Goal: Information Seeking & Learning: Learn about a topic

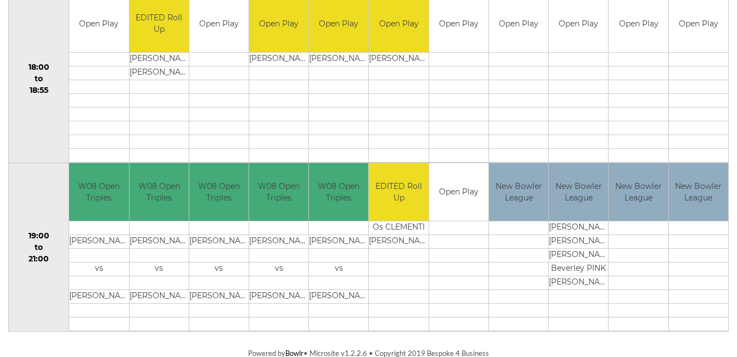
scroll to position [1076, 0]
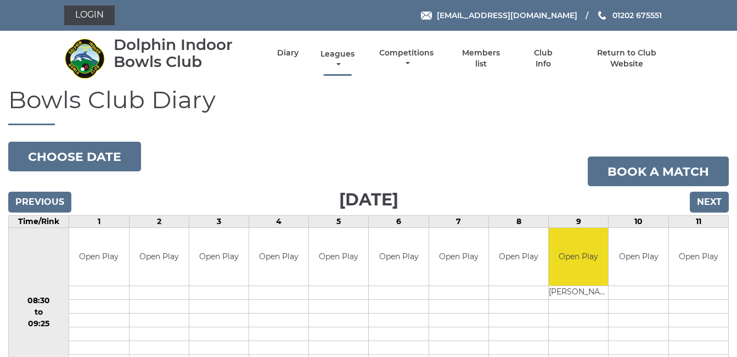
click at [342, 53] on link "Leagues" at bounding box center [338, 59] width 40 height 21
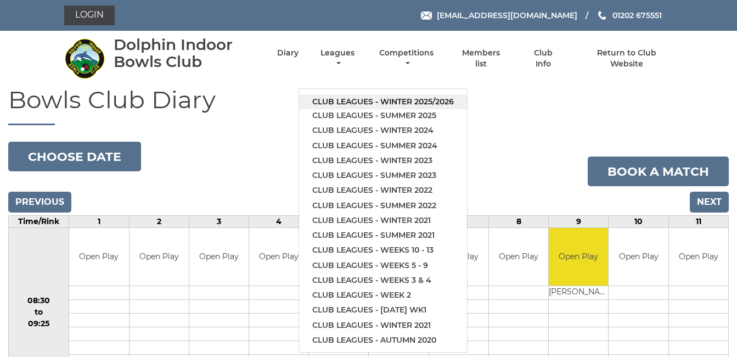
click at [372, 98] on link "Club leagues - Winter 2025/2026" at bounding box center [383, 101] width 168 height 15
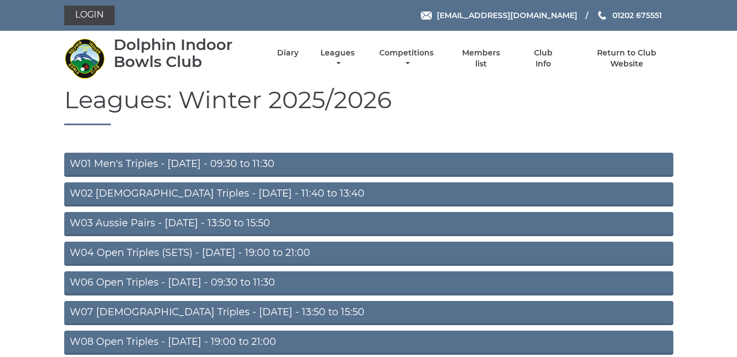
click at [189, 161] on link "W01 Men's Triples - [DATE] - 09:30 to 11:30" at bounding box center [368, 165] width 609 height 24
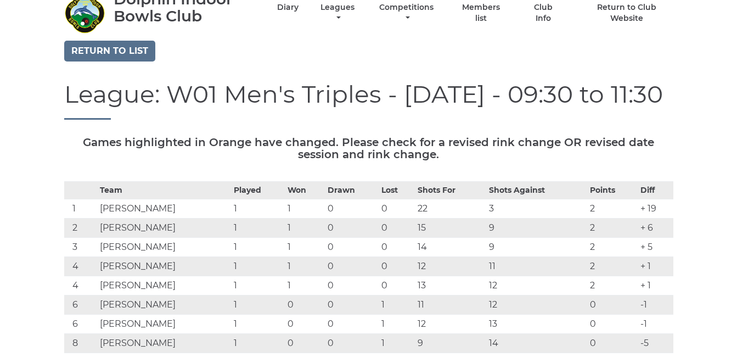
scroll to position [44, 0]
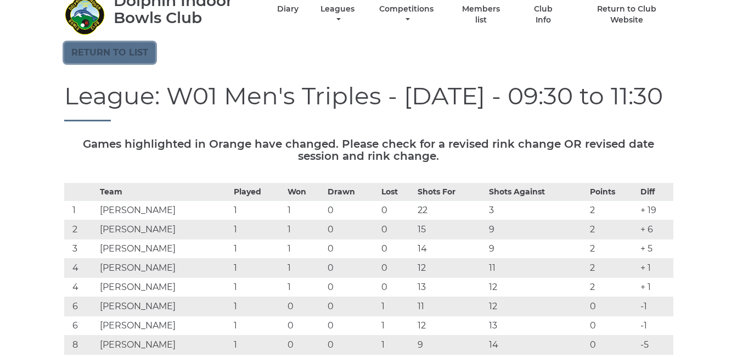
click at [118, 47] on link "Return to list" at bounding box center [109, 52] width 91 height 21
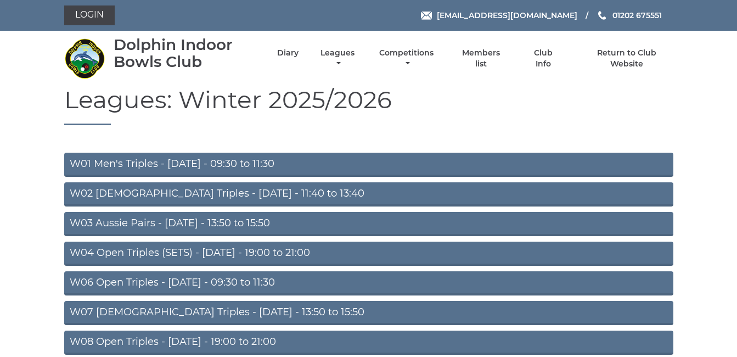
click at [180, 193] on link "W02 [DEMOGRAPHIC_DATA] Triples - [DATE] - 11:40 to 13:40" at bounding box center [368, 194] width 609 height 24
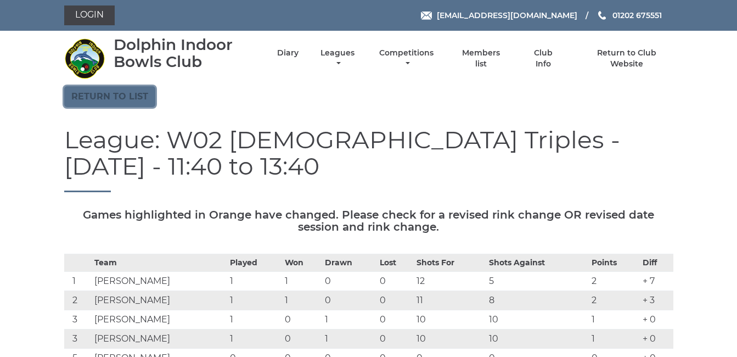
click at [109, 95] on link "Return to list" at bounding box center [109, 96] width 91 height 21
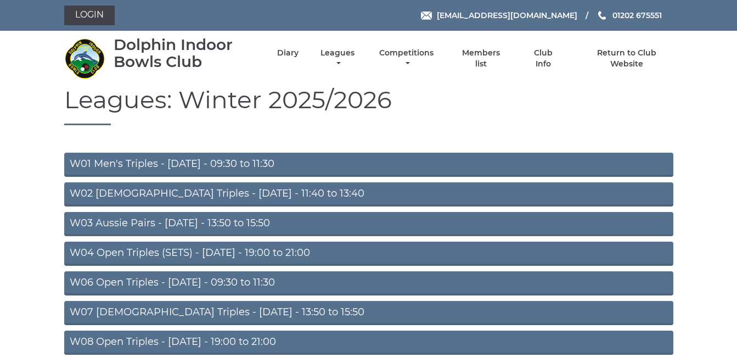
click at [176, 221] on link "W03 Aussie Pairs - [DATE] - 13:50 to 15:50" at bounding box center [368, 224] width 609 height 24
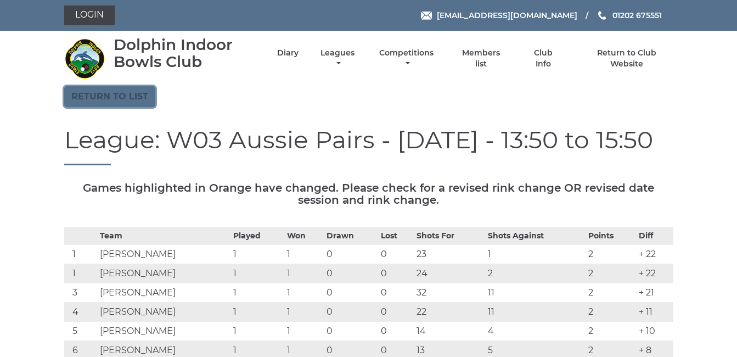
click at [101, 96] on link "Return to list" at bounding box center [109, 96] width 91 height 21
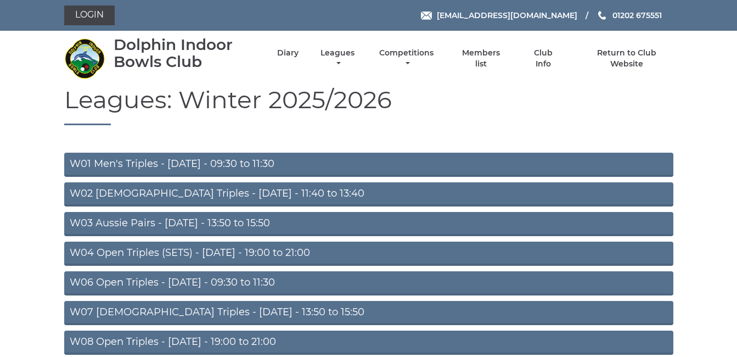
click at [221, 249] on link "W04 Open Triples (SETS) - [DATE] - 19:00 to 21:00" at bounding box center [368, 254] width 609 height 24
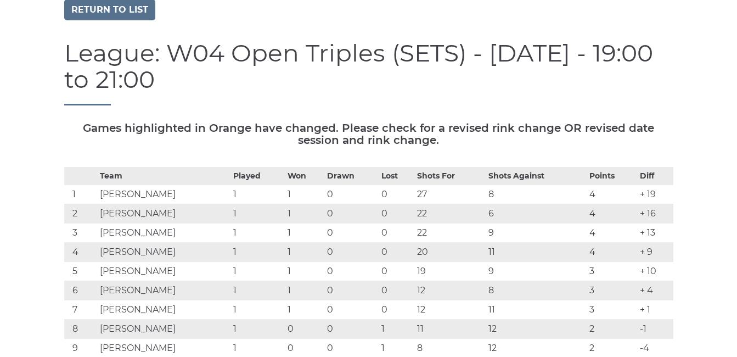
scroll to position [44, 0]
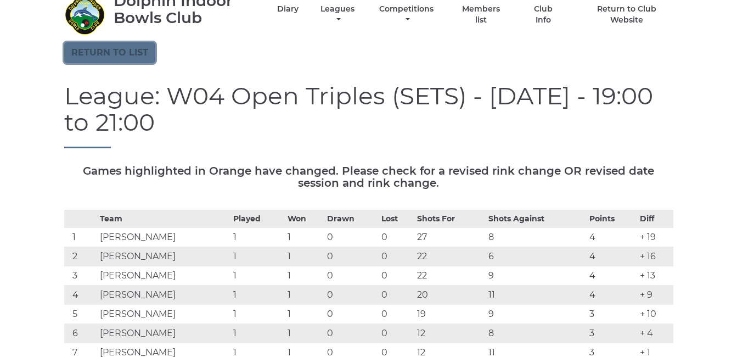
click at [111, 46] on link "Return to list" at bounding box center [109, 52] width 91 height 21
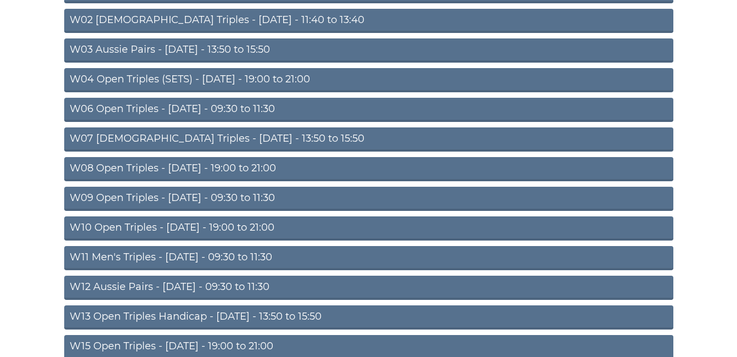
scroll to position [176, 0]
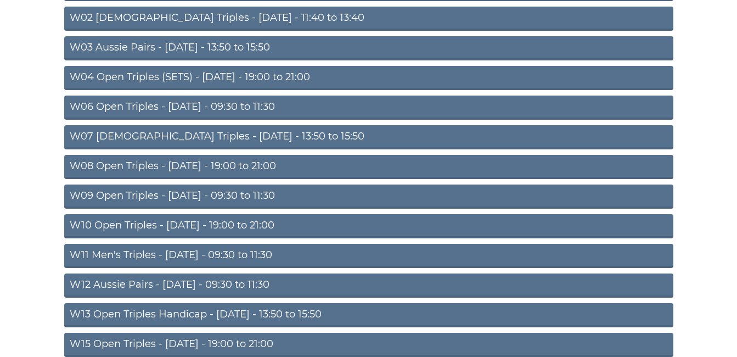
click at [188, 105] on link "W06 Open Triples - [DATE] - 09:30 to 11:30" at bounding box center [368, 108] width 609 height 24
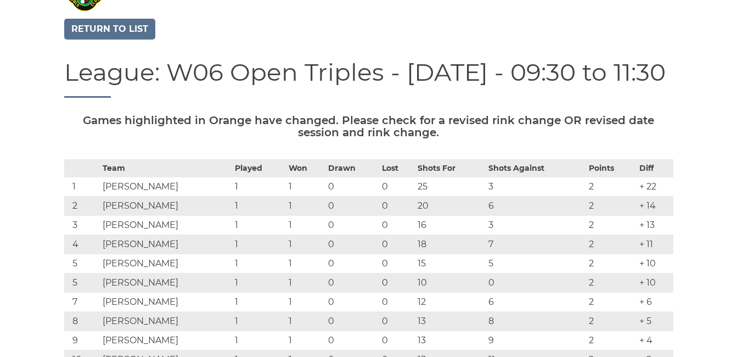
scroll to position [66, 0]
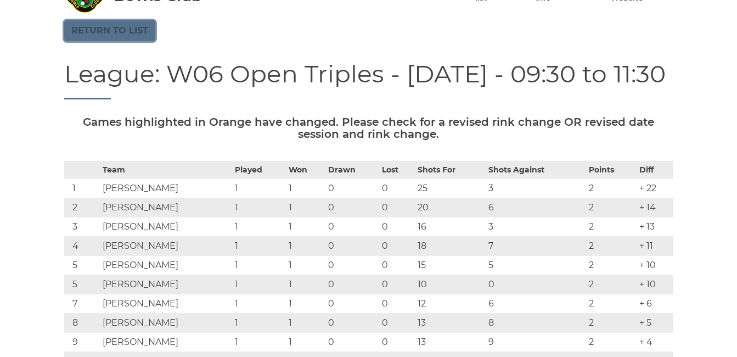
click at [113, 32] on link "Return to list" at bounding box center [109, 30] width 91 height 21
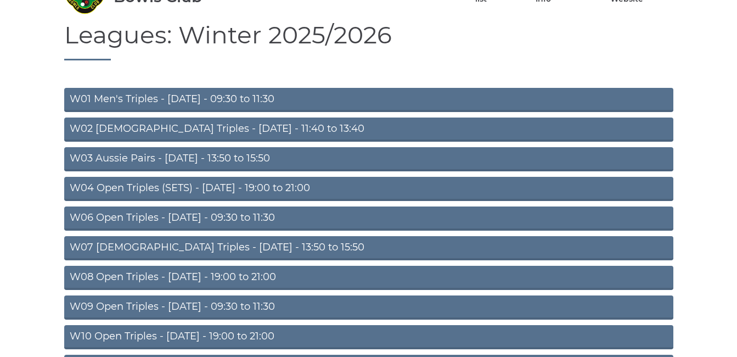
scroll to position [66, 0]
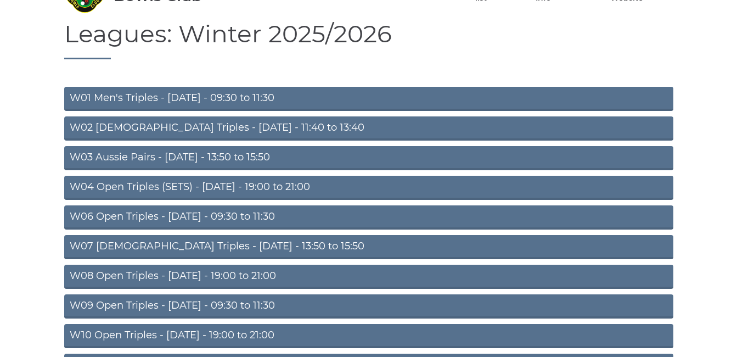
click at [199, 241] on link "W07 Ladies Triples - Tuesday - 13:50 to 15:50" at bounding box center [368, 247] width 609 height 24
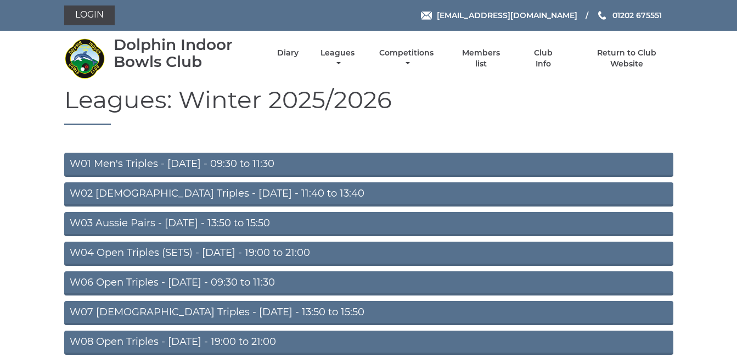
scroll to position [66, 0]
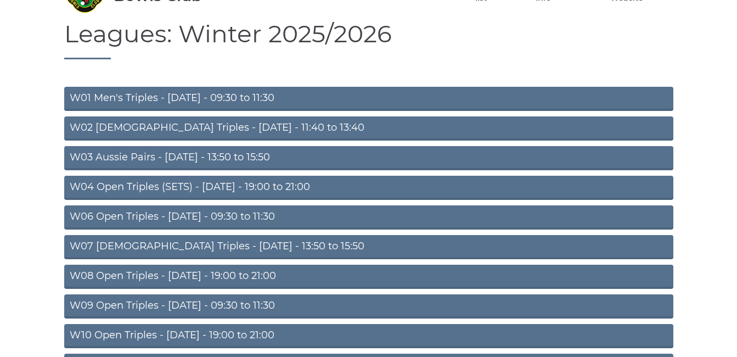
click at [181, 294] on link "W09 Open Triples - [DATE] - 09:30 to 11:30" at bounding box center [368, 306] width 609 height 24
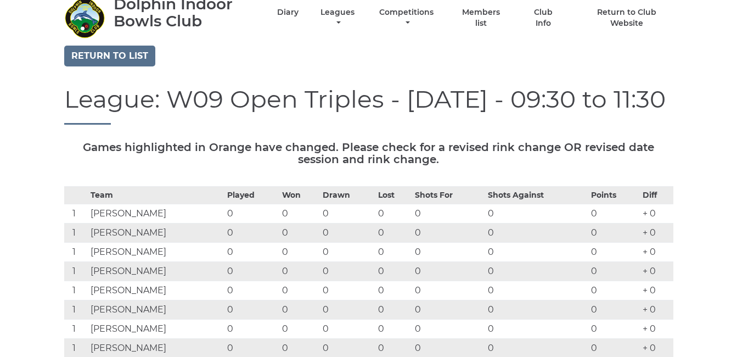
scroll to position [22, 0]
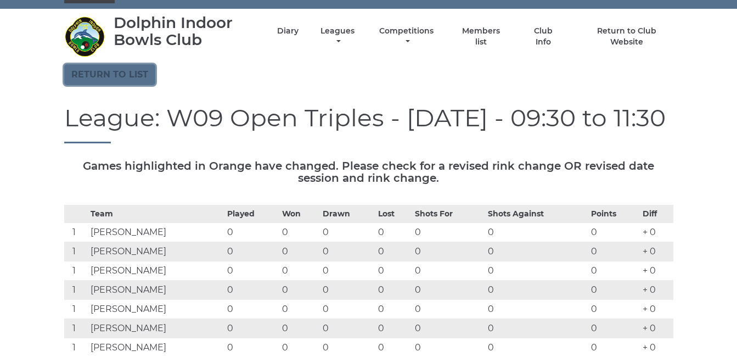
click at [101, 71] on link "Return to list" at bounding box center [109, 74] width 91 height 21
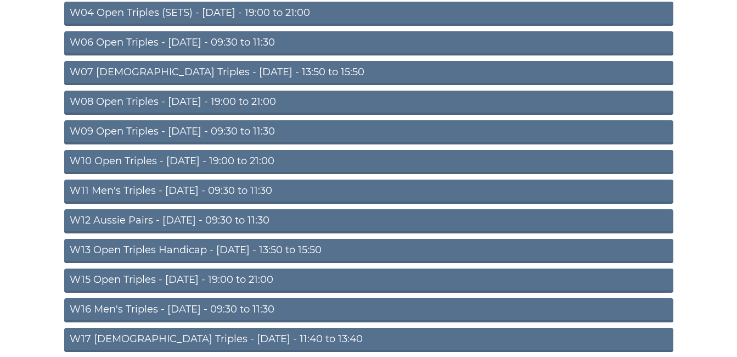
scroll to position [242, 0]
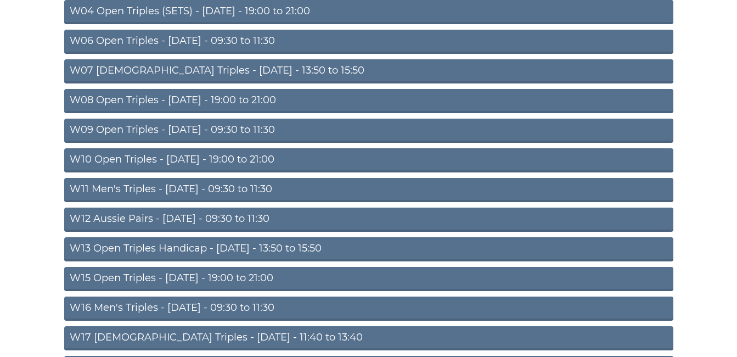
click at [186, 159] on link "W10 Open Triples - [DATE] - 19:00 to 21:00" at bounding box center [368, 160] width 609 height 24
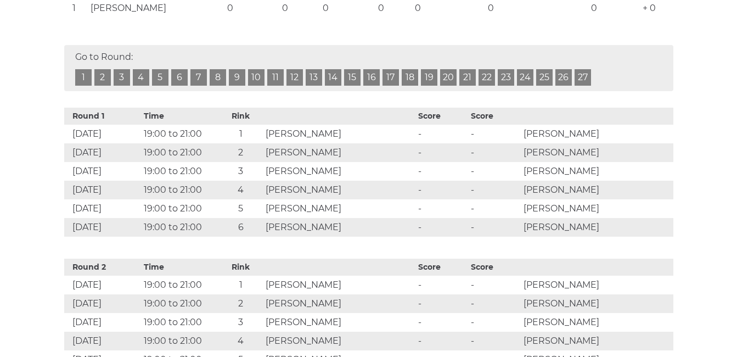
scroll to position [483, 0]
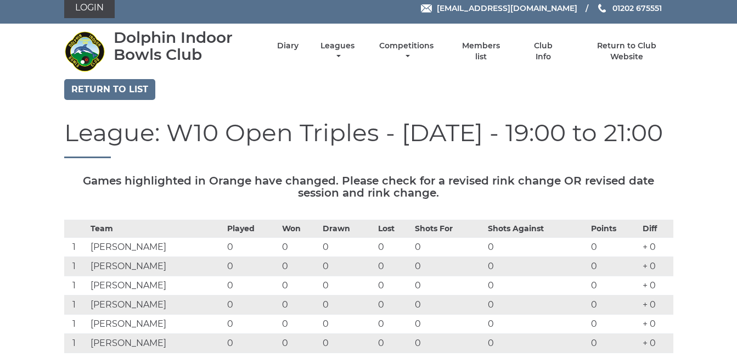
scroll to position [0, 0]
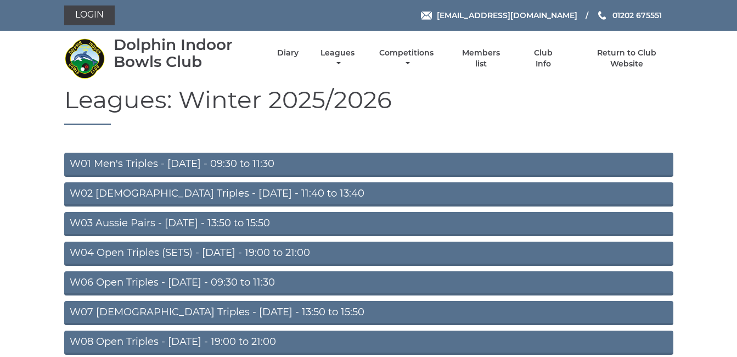
scroll to position [242, 0]
